Goal: Task Accomplishment & Management: Use online tool/utility

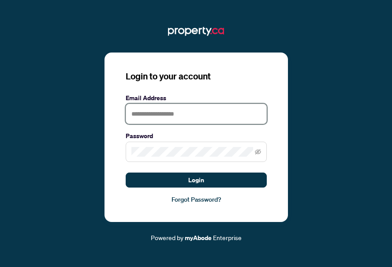
click at [163, 119] on input "text" at bounding box center [196, 114] width 141 height 20
type input "**********"
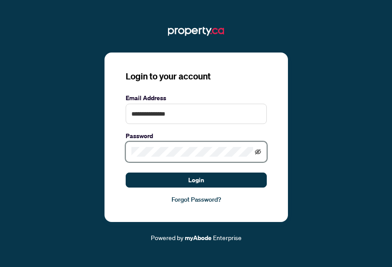
click at [260, 150] on icon "eye-invisible" at bounding box center [258, 152] width 6 height 6
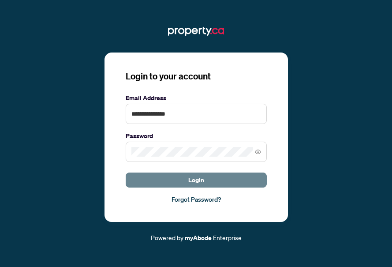
click at [184, 180] on button "Login" at bounding box center [196, 180] width 141 height 15
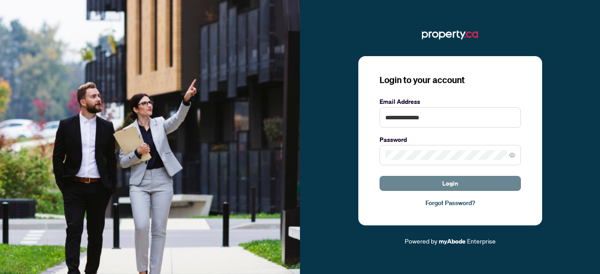
click at [392, 184] on span "Login" at bounding box center [450, 183] width 16 height 14
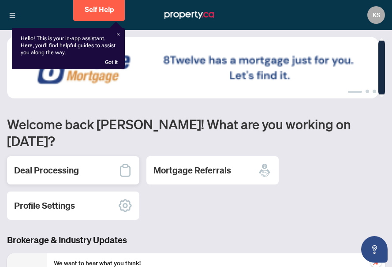
click at [77, 164] on h2 "Deal Processing" at bounding box center [46, 170] width 65 height 12
